Goal: Navigation & Orientation: Find specific page/section

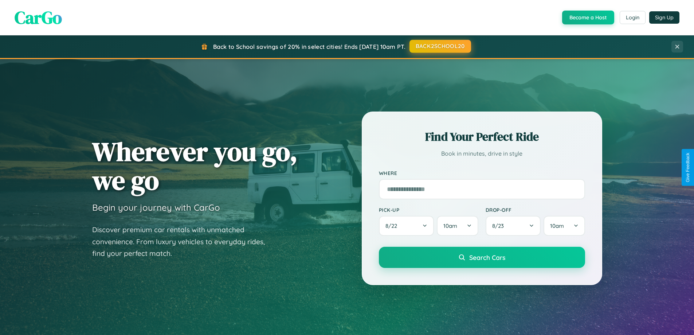
click at [440, 46] on button "BACK2SCHOOL20" at bounding box center [440, 46] width 62 height 13
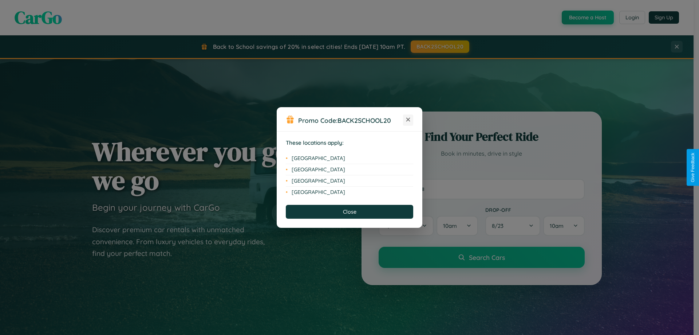
click at [408, 120] on icon at bounding box center [408, 120] width 4 height 4
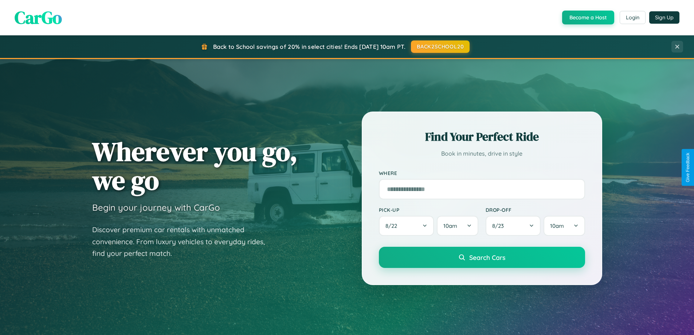
scroll to position [501, 0]
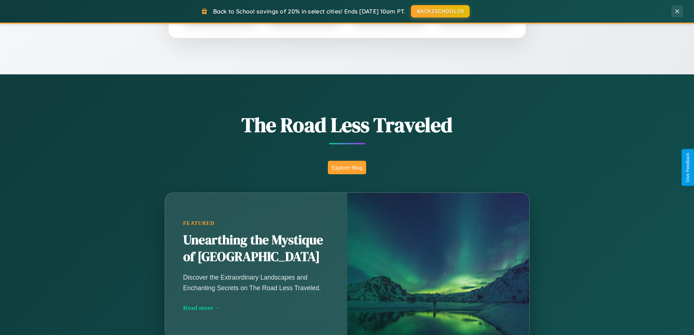
click at [347, 167] on button "Explore Blog" at bounding box center [347, 167] width 38 height 13
